Goal: Task Accomplishment & Management: Complete application form

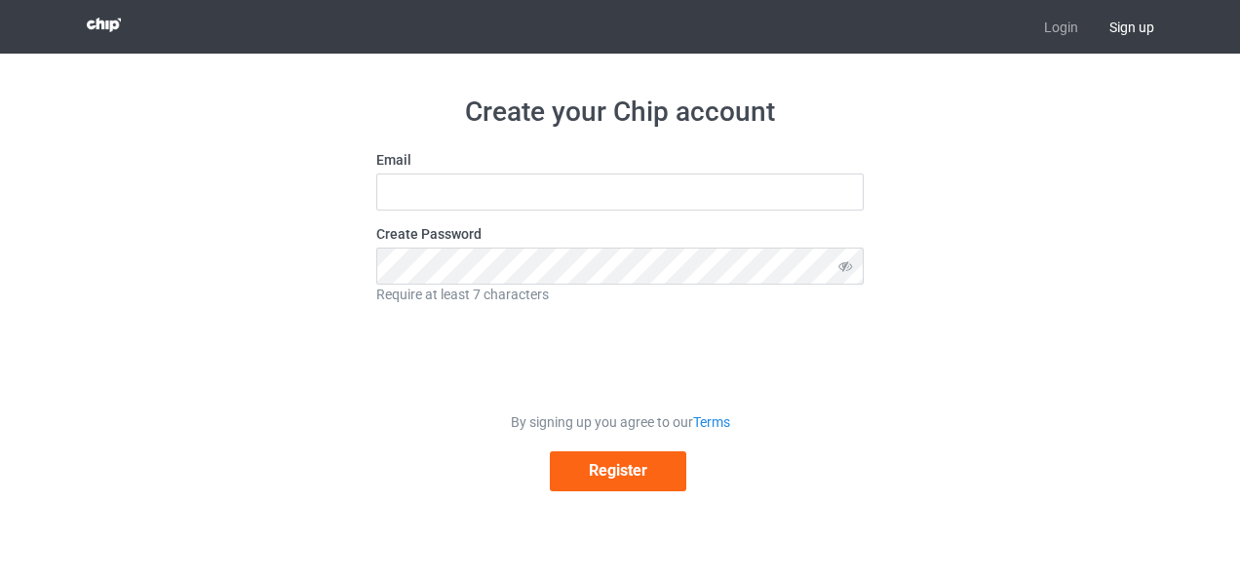
click at [438, 125] on h1 "Create your Chip account" at bounding box center [620, 112] width 488 height 35
click at [488, 209] on input "text" at bounding box center [620, 192] width 488 height 37
type input "n"
click at [479, 177] on input "text" at bounding box center [620, 192] width 488 height 37
paste input "naitmssaudZakarya@gmail.com"
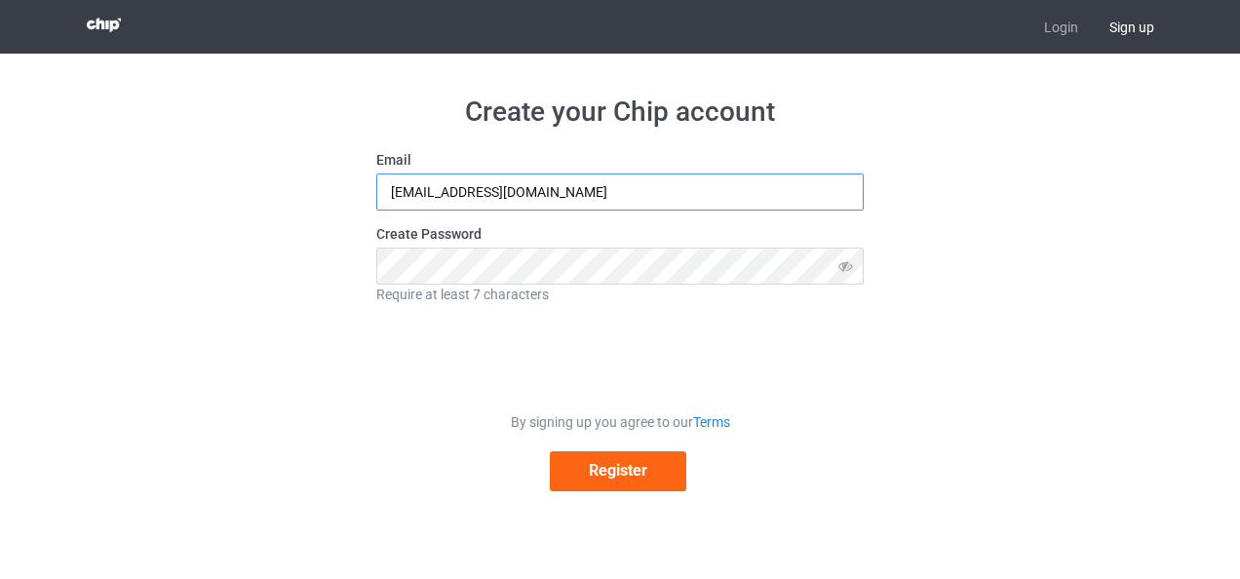
type input "naitmssaudZakarya@gmail.com"
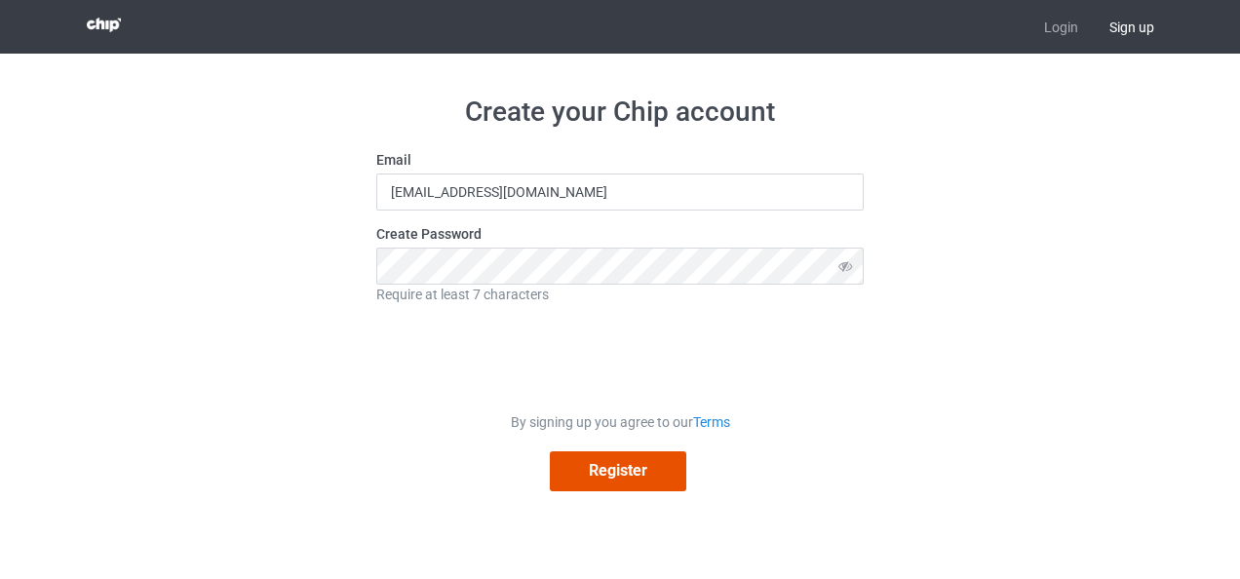
click at [623, 468] on button "Register" at bounding box center [618, 471] width 137 height 40
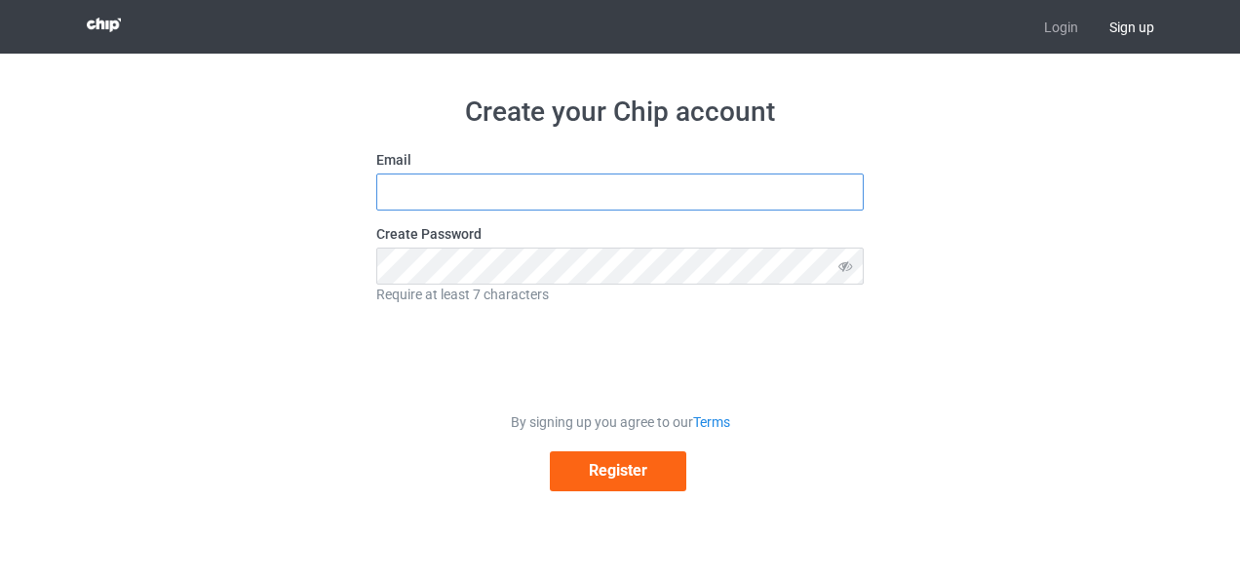
click at [632, 176] on input "text" at bounding box center [620, 192] width 488 height 37
type input "naitmssaudZakarya@gmail.com"
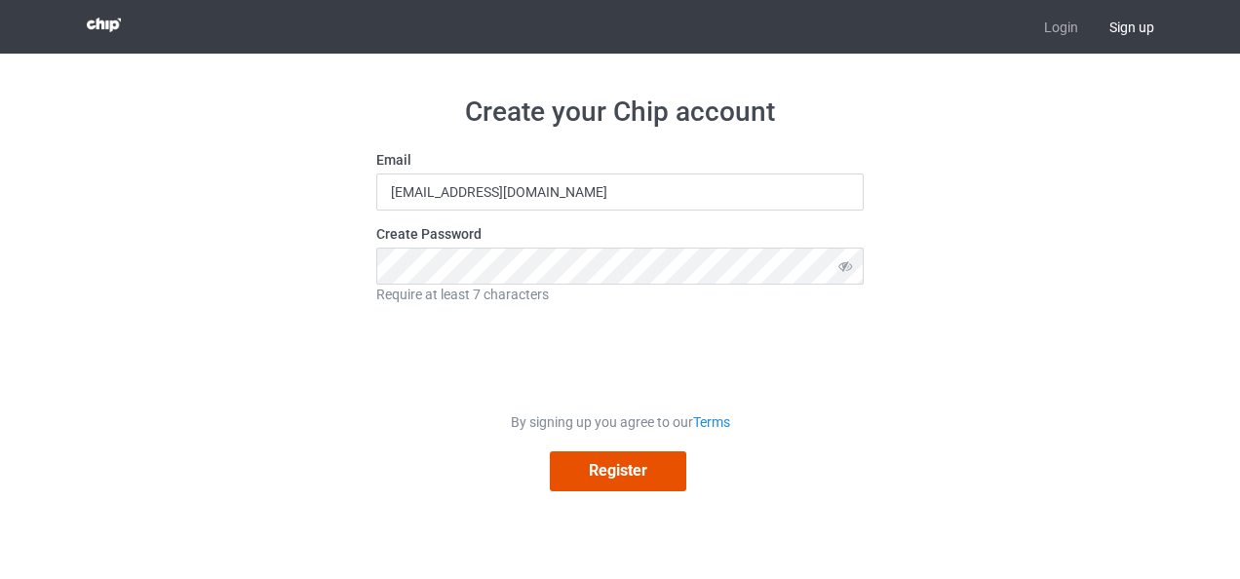
click at [633, 474] on button "Register" at bounding box center [618, 471] width 137 height 40
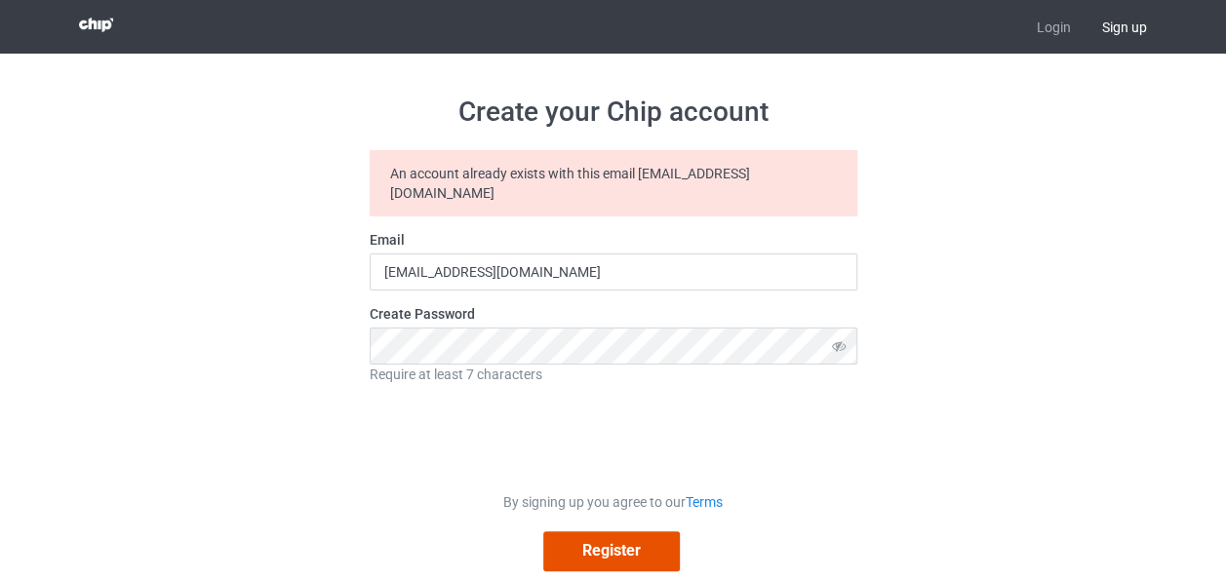
click at [614, 531] on button "Register" at bounding box center [611, 551] width 137 height 40
click at [1034, 48] on link "Login" at bounding box center [1053, 27] width 65 height 54
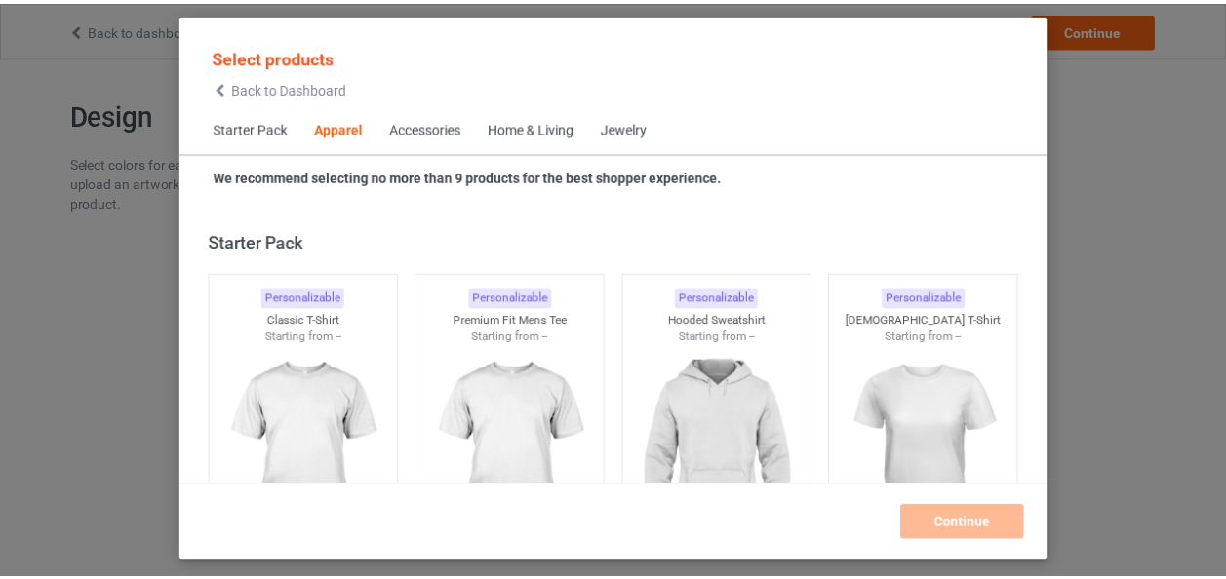
scroll to position [726, 0]
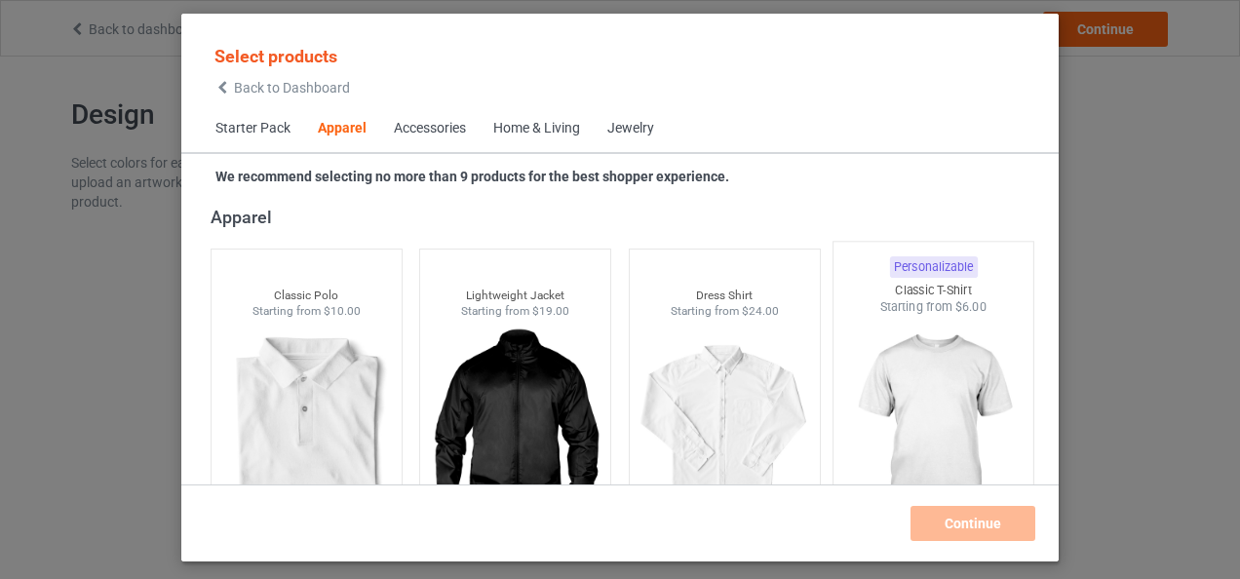
click at [889, 406] on img at bounding box center [934, 430] width 183 height 229
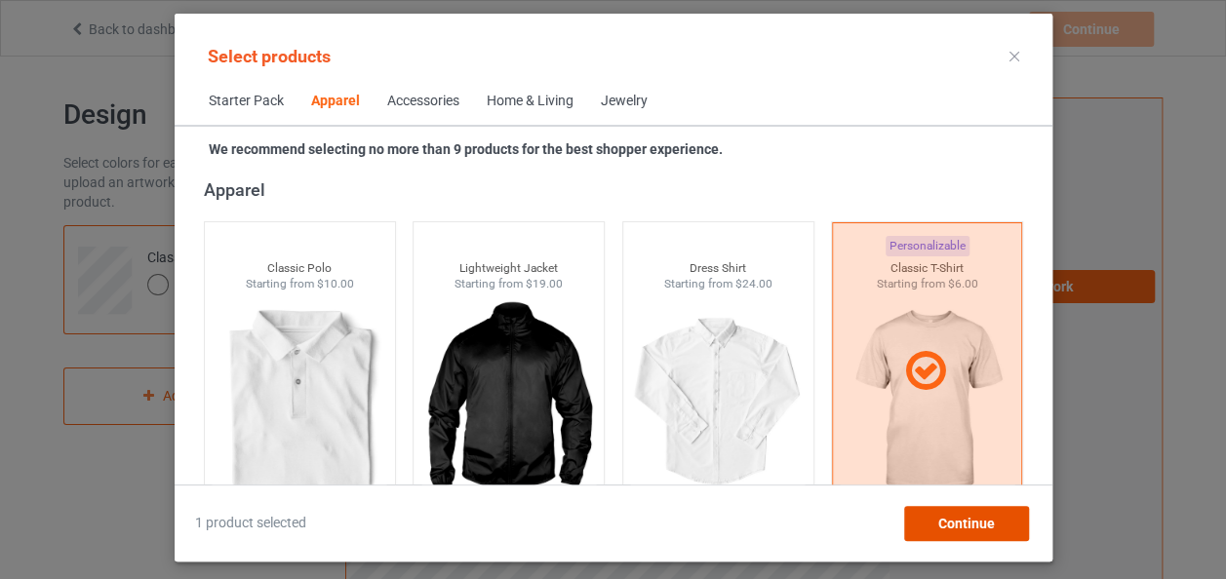
click at [979, 518] on span "Continue" at bounding box center [965, 524] width 57 height 16
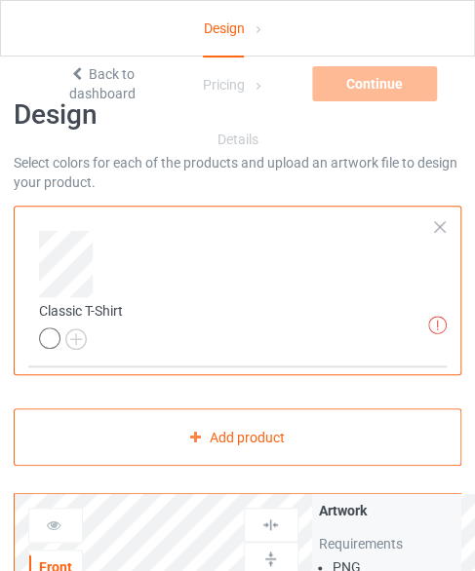
click at [149, 315] on td "Missing artworks Classic T-Shirt" at bounding box center [237, 327] width 418 height 53
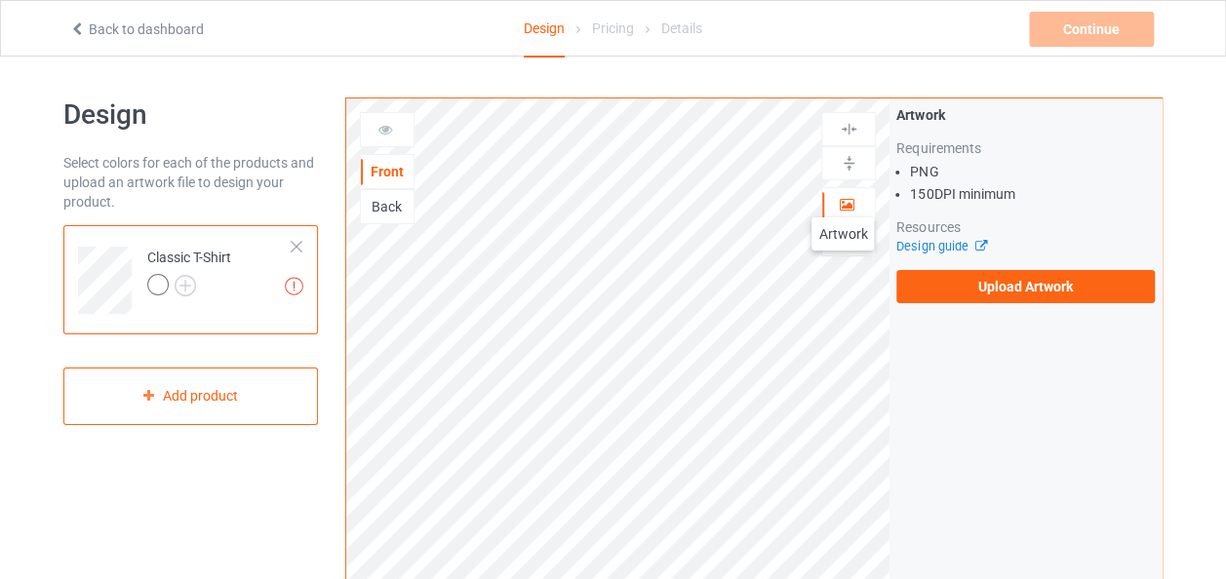
click at [843, 198] on icon at bounding box center [847, 202] width 17 height 14
